Goal: Information Seeking & Learning: Check status

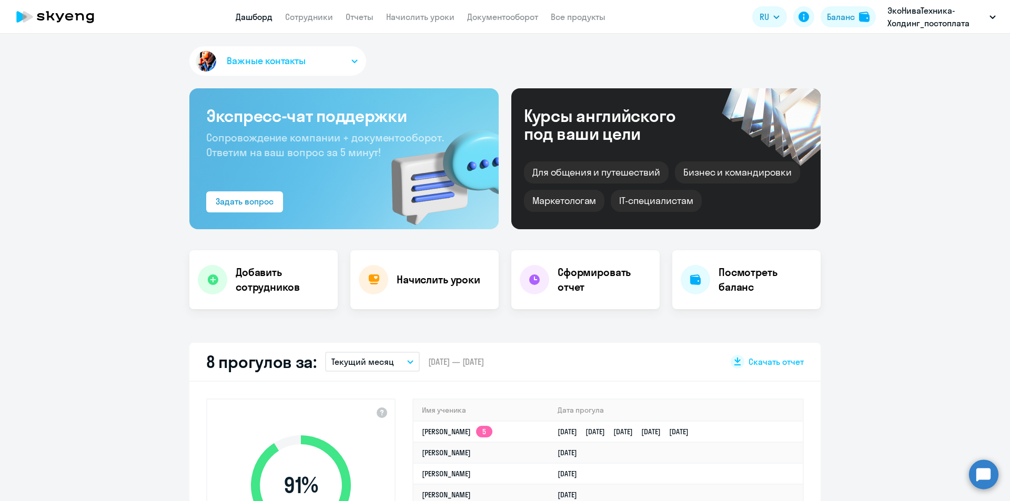
select select "30"
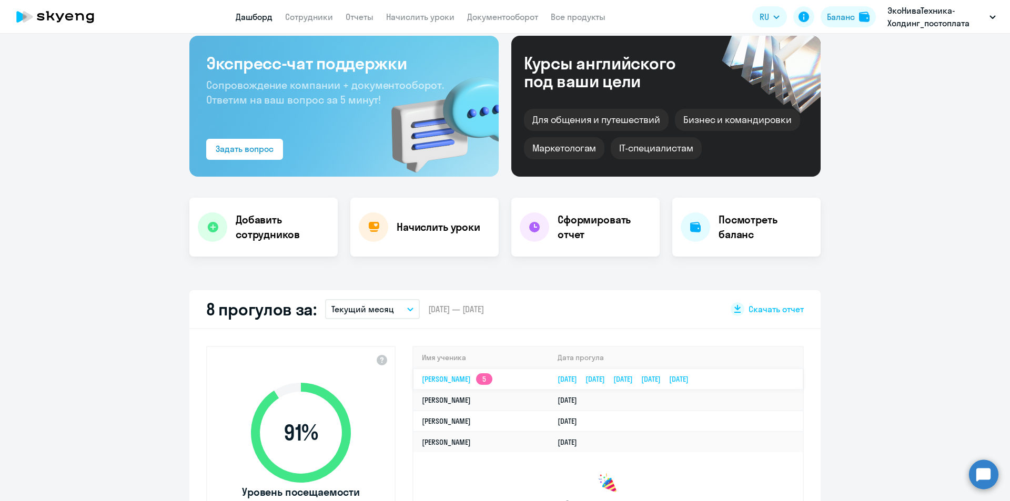
drag, startPoint x: 788, startPoint y: 378, endPoint x: 557, endPoint y: 381, distance: 231.5
click at [557, 381] on tr "[PERSON_NAME] 5 [DATE] [DATE] [DATE] [DATE] [DATE]" at bounding box center [607, 379] width 389 height 21
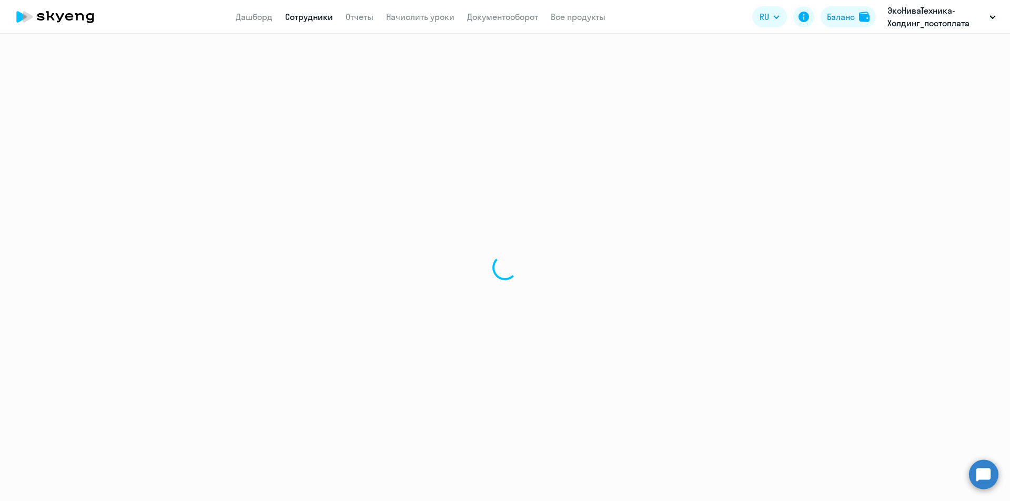
select select "english"
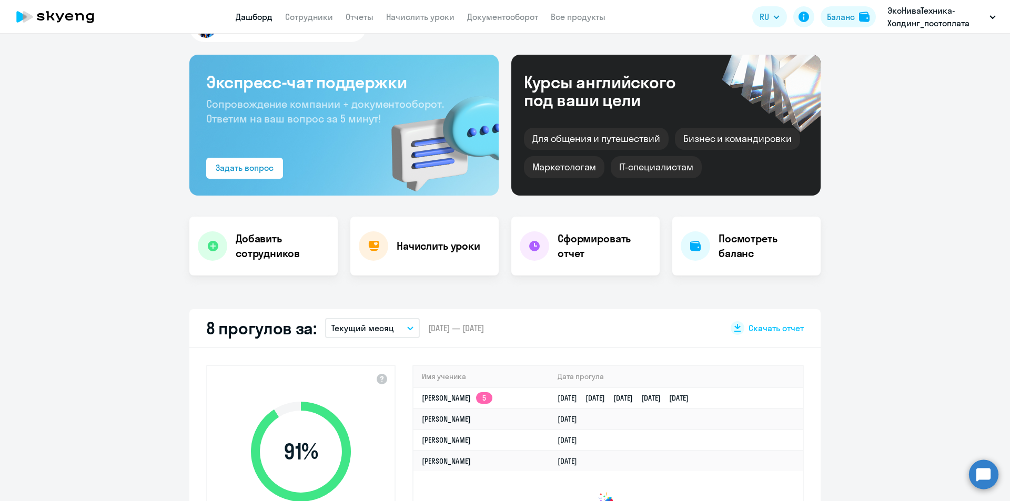
scroll to position [53, 0]
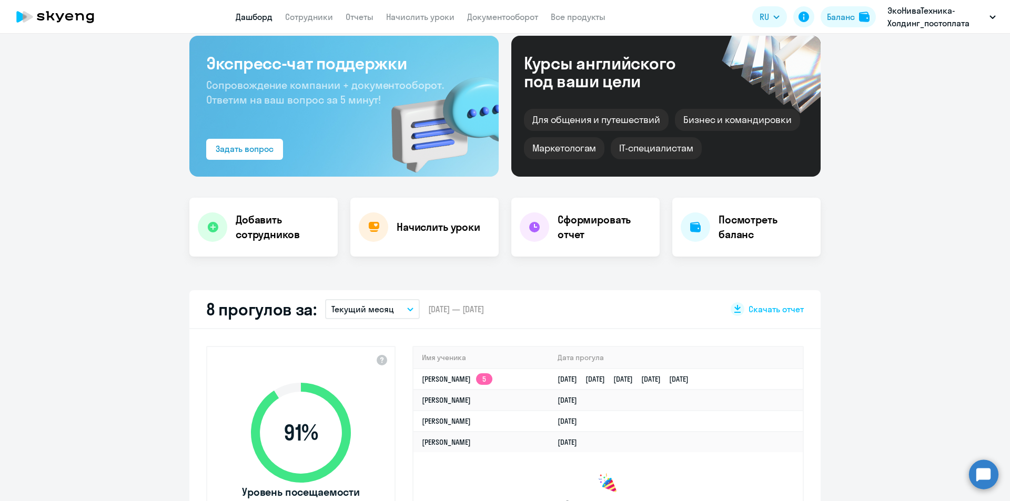
select select "30"
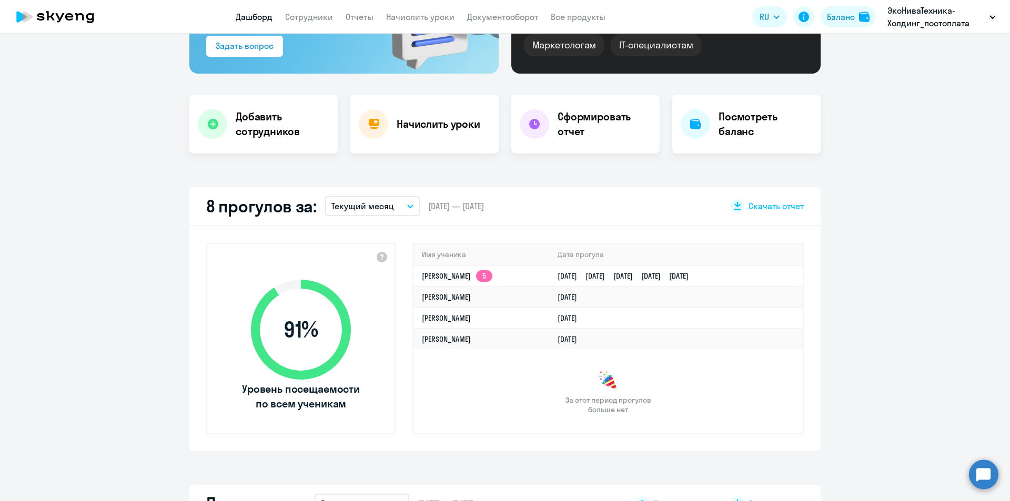
scroll to position [158, 0]
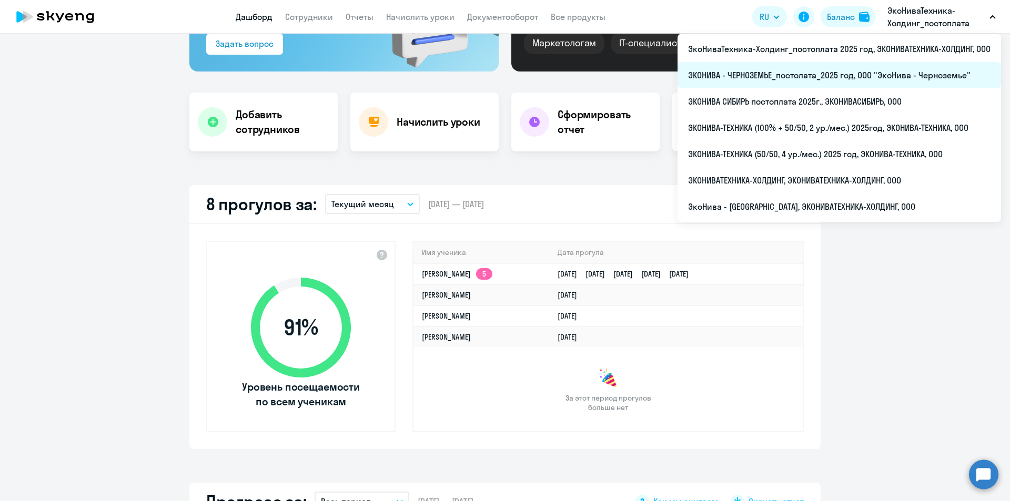
click at [772, 73] on li "ЭКОНИВА - ЧЕРНОЗЕМЬЕ_постолата_2025 год, ООО "ЭкоНива - Черноземье"" at bounding box center [838, 75] width 323 height 26
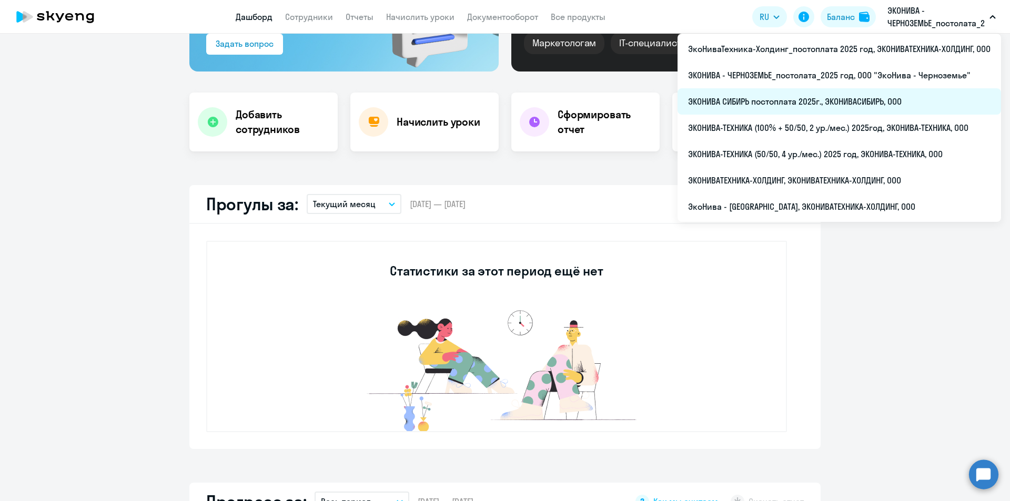
click at [843, 108] on li "ЭКОНИВА СИБИРЬ постоплата 2025г., ЭКОНИВАСИБИРЬ, ООО" at bounding box center [838, 101] width 323 height 26
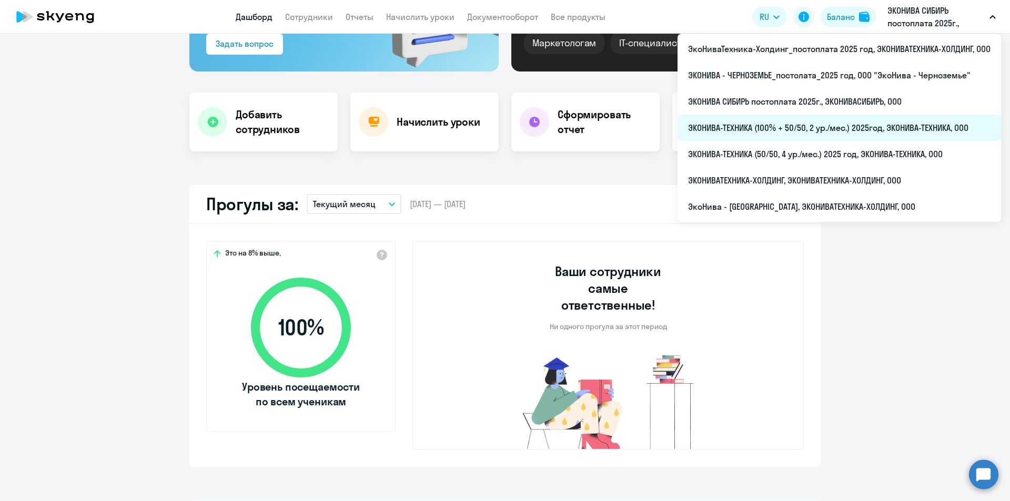
click at [840, 123] on li "ЭКОНИВА-ТЕХНИКА (100% + 50/50, 2 ур./мес.) 2025год, ЭКОНИВА-ТЕХНИКА, ООО" at bounding box center [838, 128] width 323 height 26
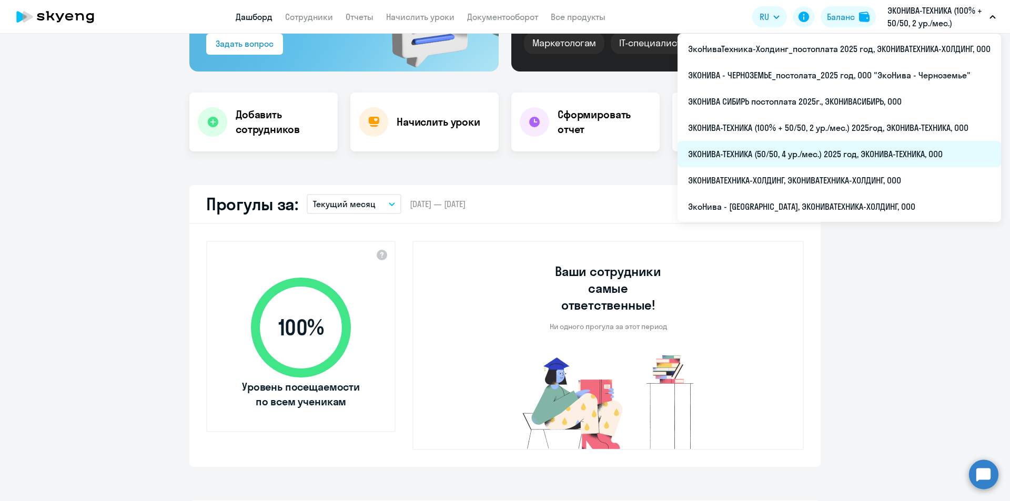
click at [843, 151] on li "ЭКОНИВА-ТЕХНИКА (50/50, 4 ур./мес.) 2025 год, ЭКОНИВА-ТЕХНИКА, ООО" at bounding box center [838, 154] width 323 height 26
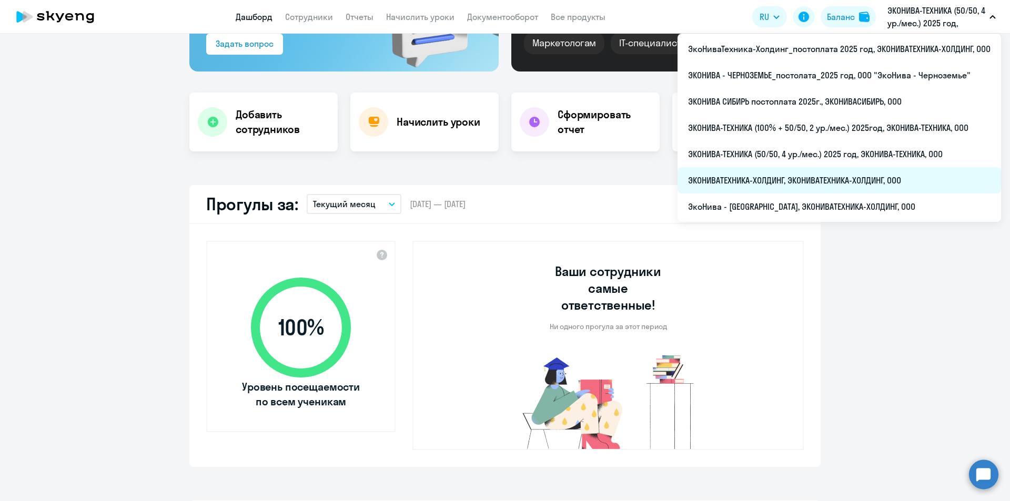
click at [831, 178] on li "ЭКОНИВАТЕХНИКА-ХОЛДИНГ, ЭКОНИВАТЕХНИКА-ХОЛДИНГ, ООО" at bounding box center [838, 180] width 323 height 26
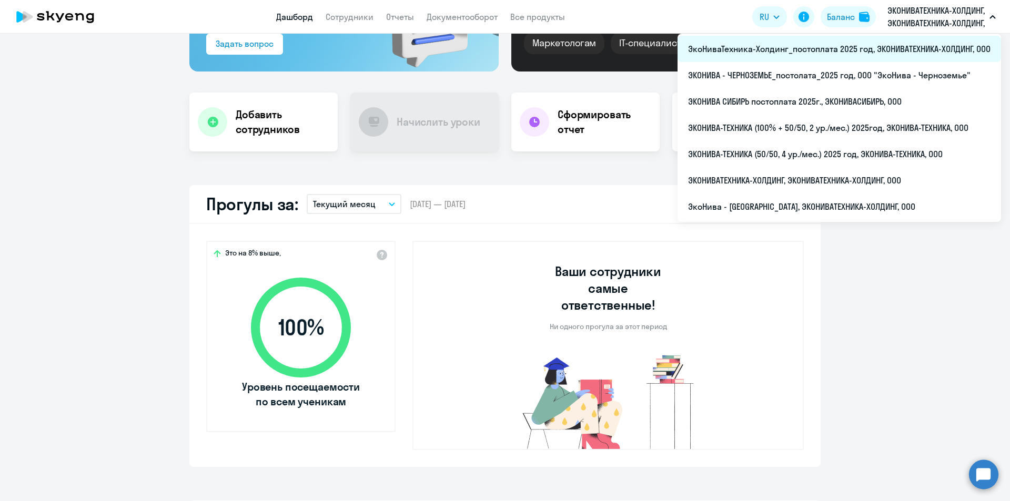
click at [867, 46] on li "ЭкоНиваТехника-Холдинг_постоплата 2025 год, ЭКОНИВАТЕХНИКА-ХОЛДИНГ, ООО" at bounding box center [838, 49] width 323 height 26
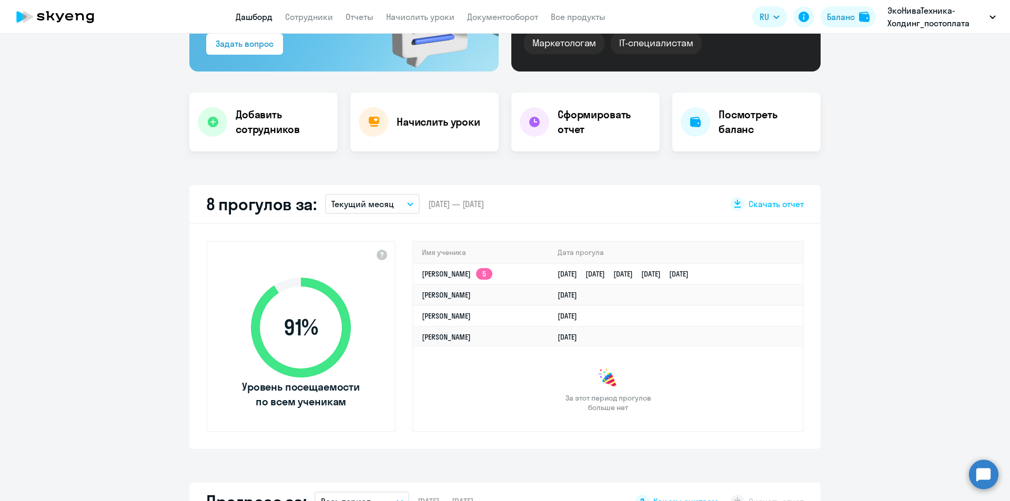
select select "30"
click at [435, 318] on link "[PERSON_NAME]" at bounding box center [446, 315] width 49 height 9
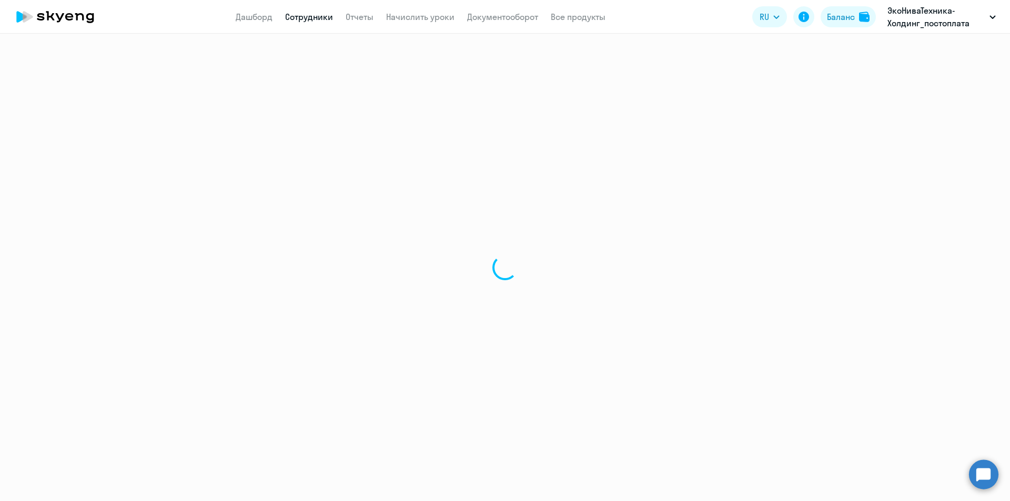
select select "english"
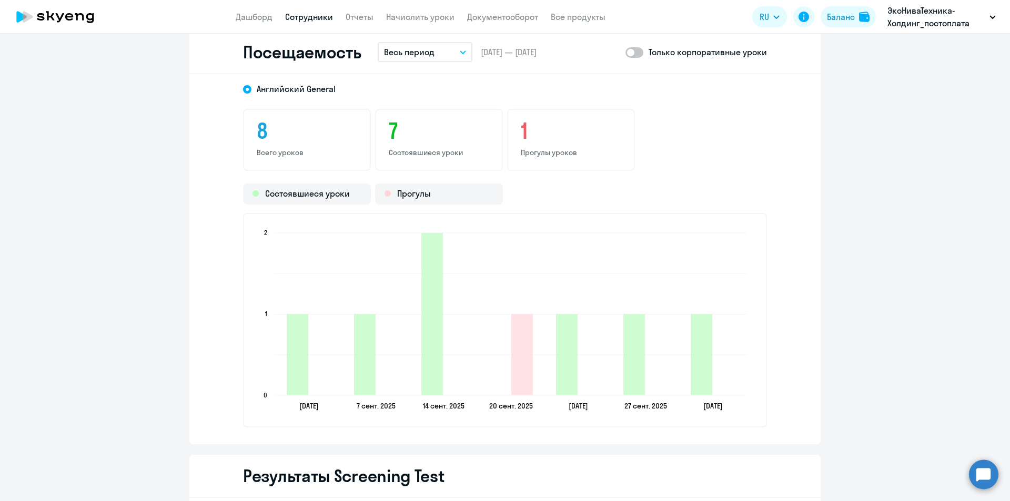
scroll to position [1262, 0]
